Goal: Information Seeking & Learning: Learn about a topic

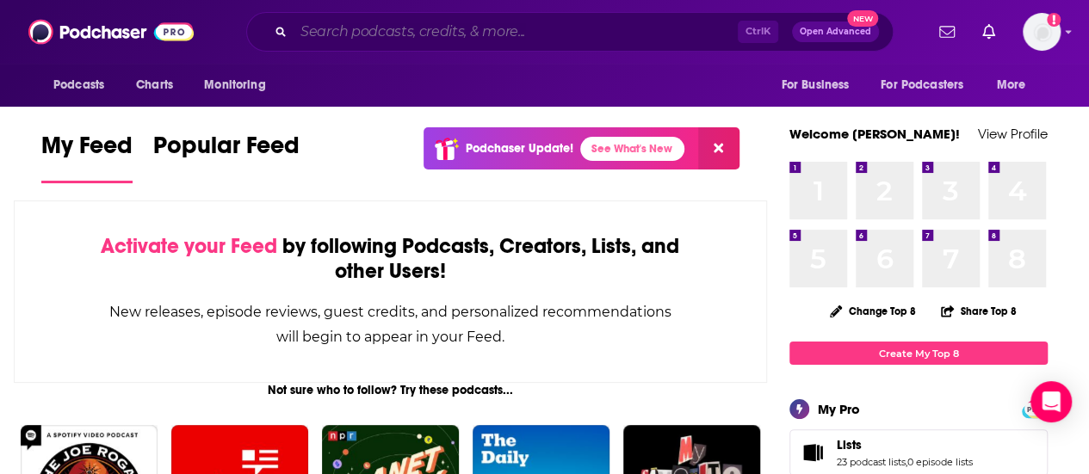
click at [416, 39] on input "Search podcasts, credits, & more..." at bounding box center [516, 32] width 444 height 28
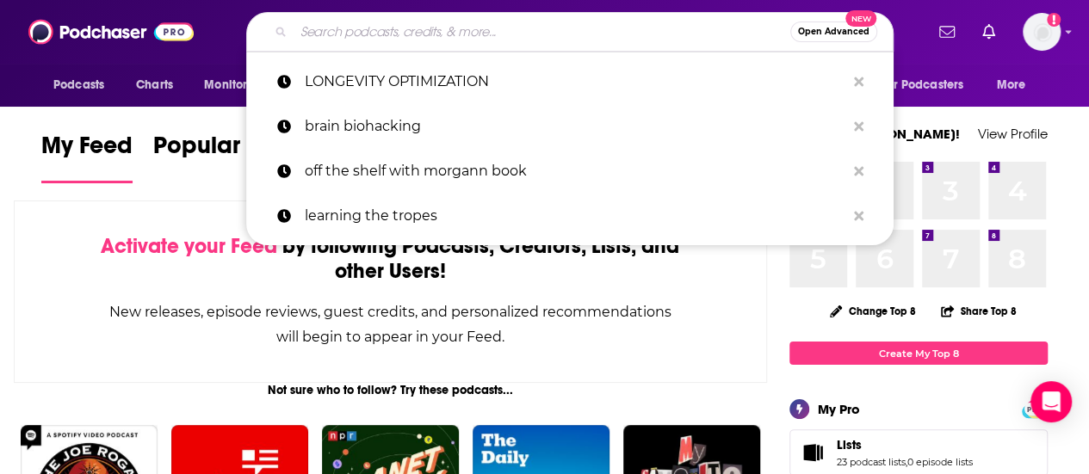
click at [416, 77] on p "LONGEVITY OPTIMIZATION" at bounding box center [575, 81] width 541 height 45
type input "LONGEVITY OPTIMIZATION"
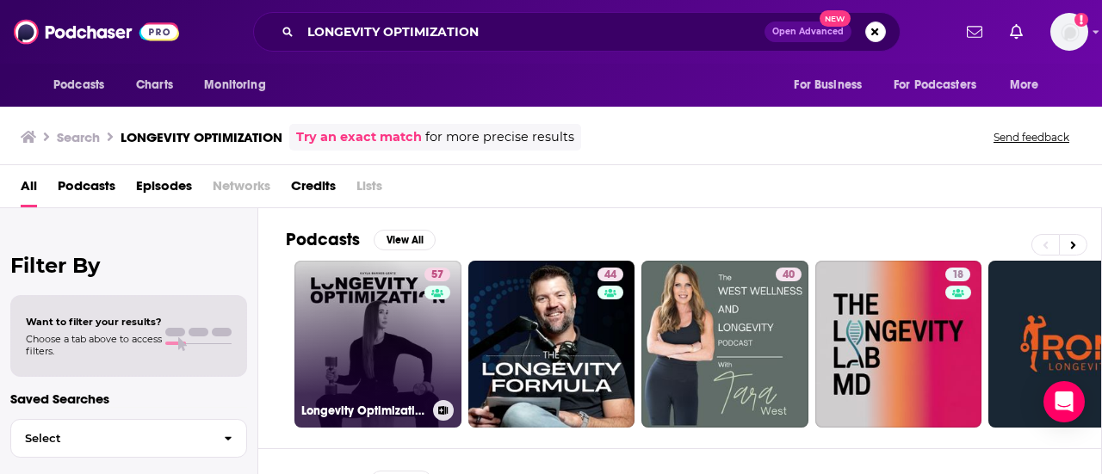
click at [356, 326] on link "57 Longevity Optimization with [PERSON_NAME]" at bounding box center [377, 344] width 167 height 167
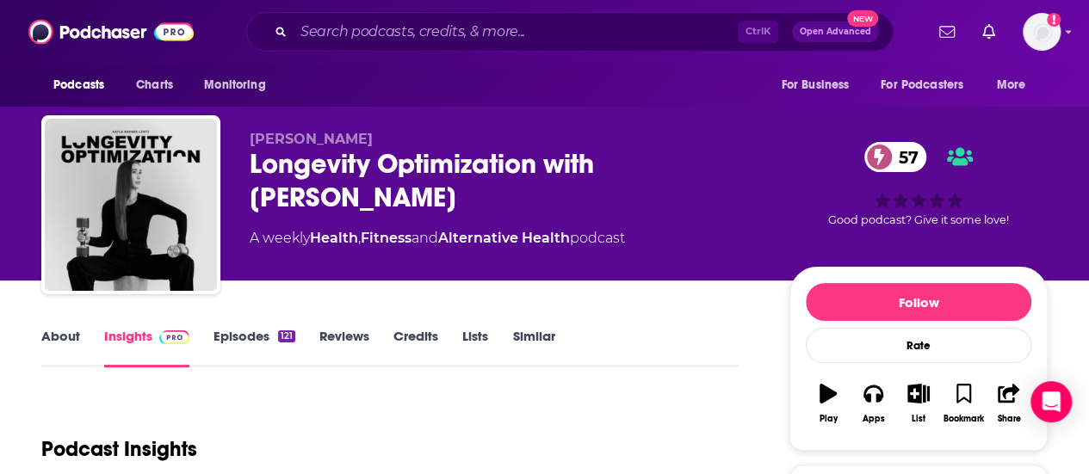
scroll to position [258, 0]
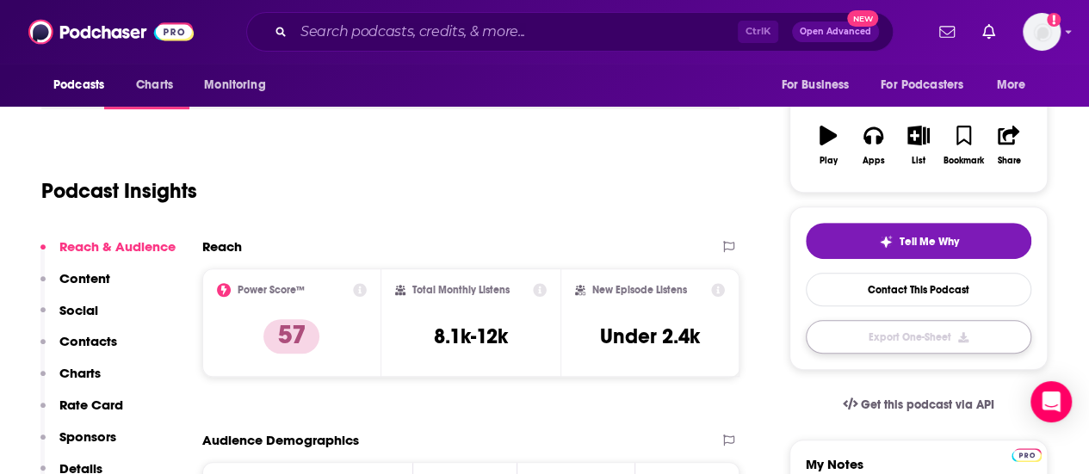
click at [932, 337] on button "Export One-Sheet" at bounding box center [919, 337] width 226 height 34
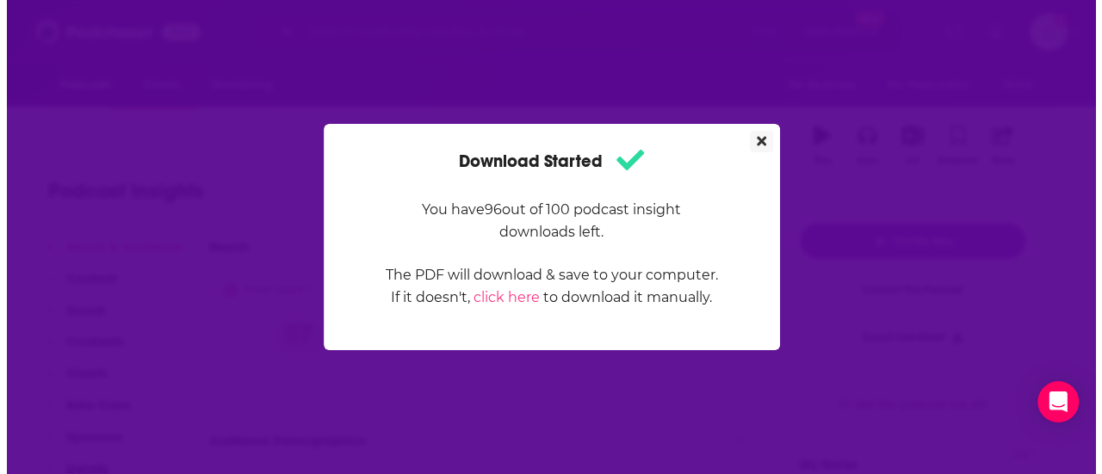
scroll to position [0, 0]
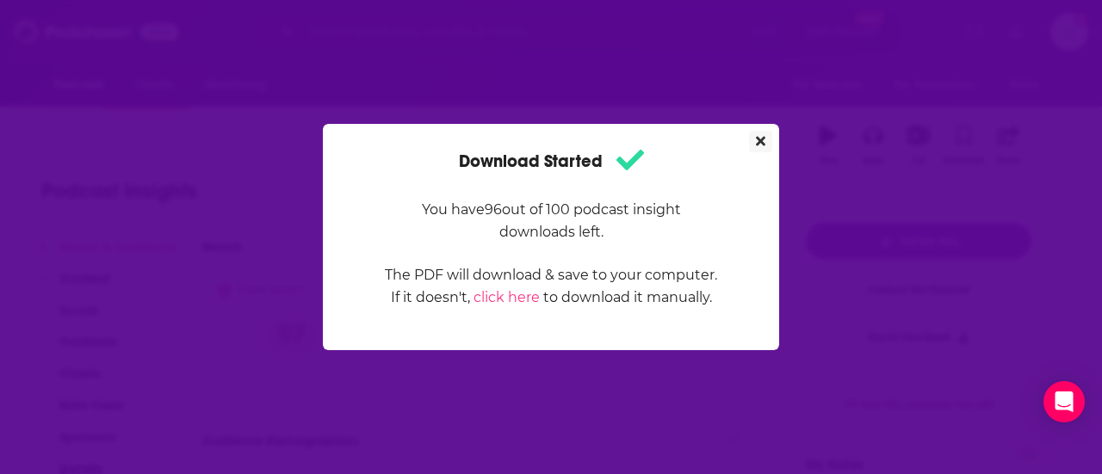
click at [761, 149] on button "Close" at bounding box center [760, 142] width 23 height 22
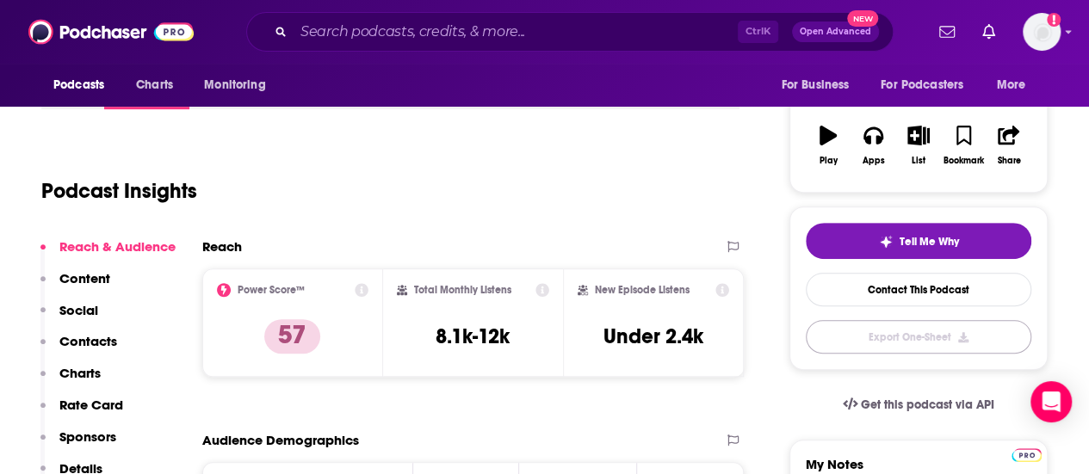
scroll to position [344, 0]
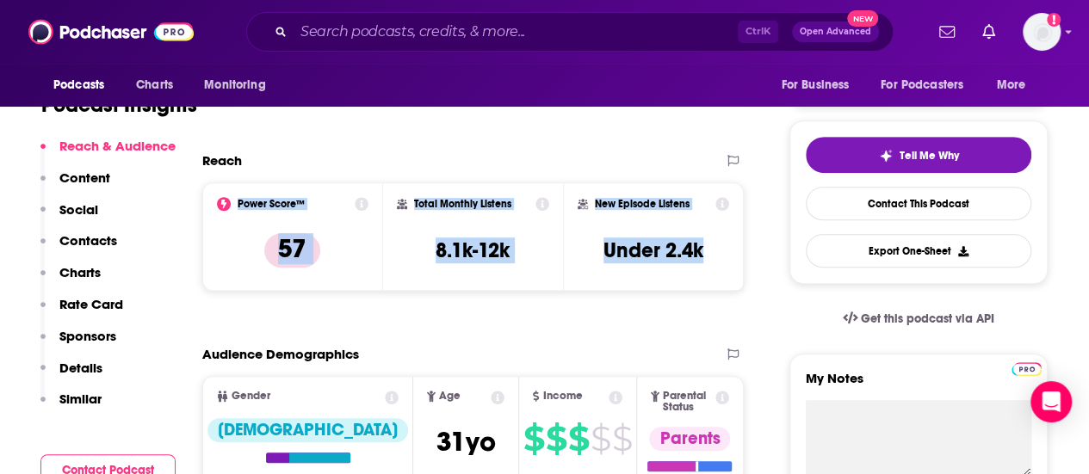
drag, startPoint x: 710, startPoint y: 257, endPoint x: 217, endPoint y: 206, distance: 496.1
click at [217, 206] on div "Power Score™ 57 Total Monthly Listens 8.1k-12k New Episode Listens Under 2.4k" at bounding box center [473, 237] width 542 height 108
copy div "Power Score™ 57 Total Monthly Listens 8.1k-12k New Episode Listens Under 2.4k"
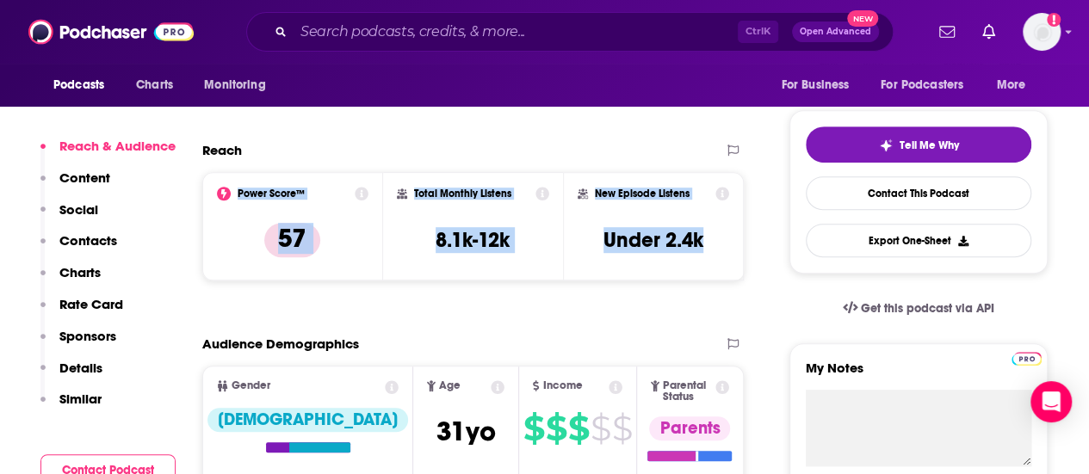
scroll to position [172, 0]
